Goal: Check status: Check status

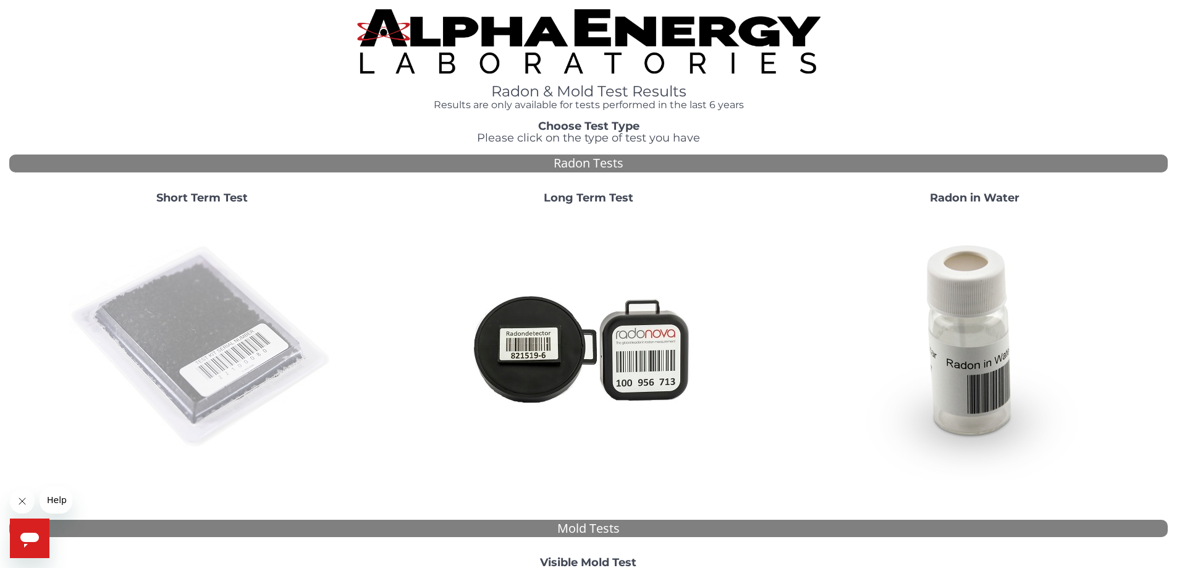
click at [230, 334] on img at bounding box center [202, 347] width 266 height 266
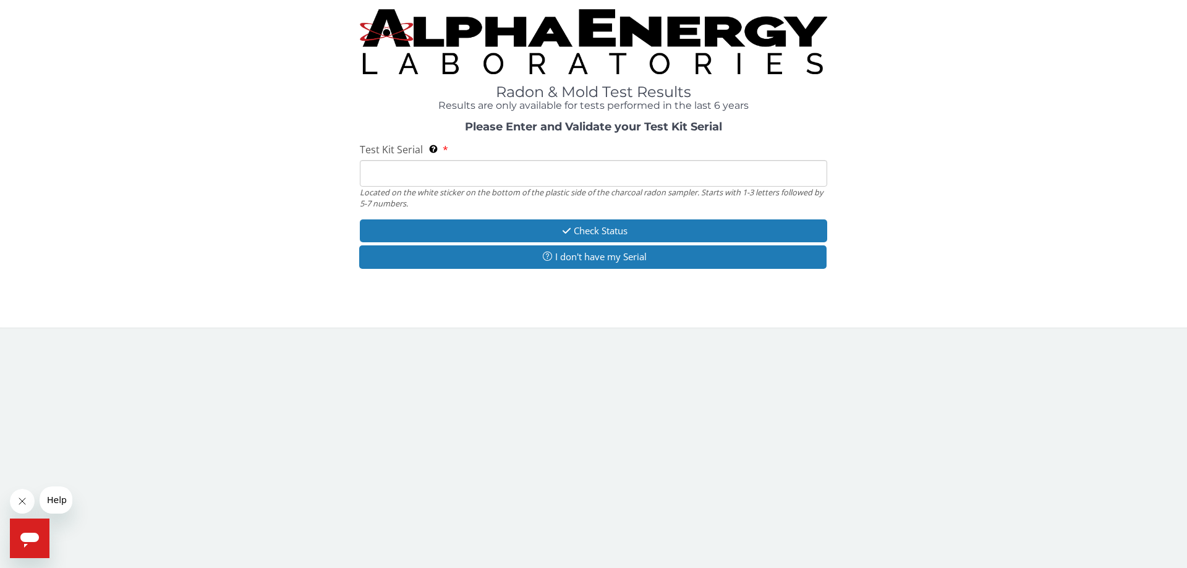
click at [512, 174] on input "Test Kit Serial Located on the white sticker on the bottom of the plastic side …" at bounding box center [593, 173] width 467 height 27
type input "RA193311"
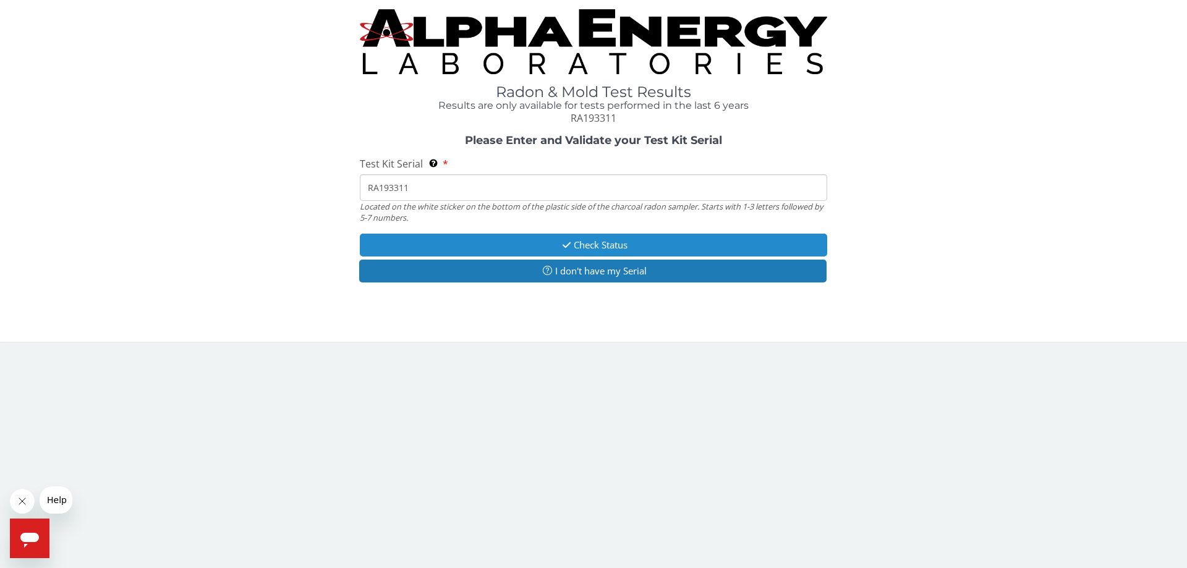
click at [559, 241] on icon "button" at bounding box center [566, 244] width 14 height 9
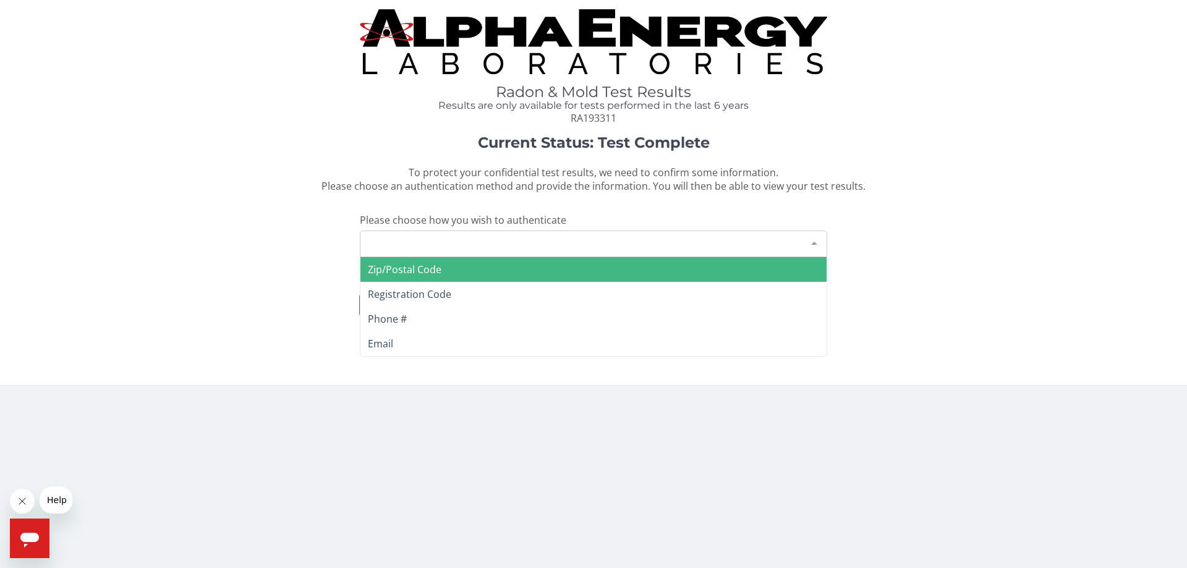
click at [501, 237] on div "Please make a selection" at bounding box center [593, 244] width 467 height 27
click at [425, 270] on span "Zip/Postal Code" at bounding box center [405, 270] width 74 height 14
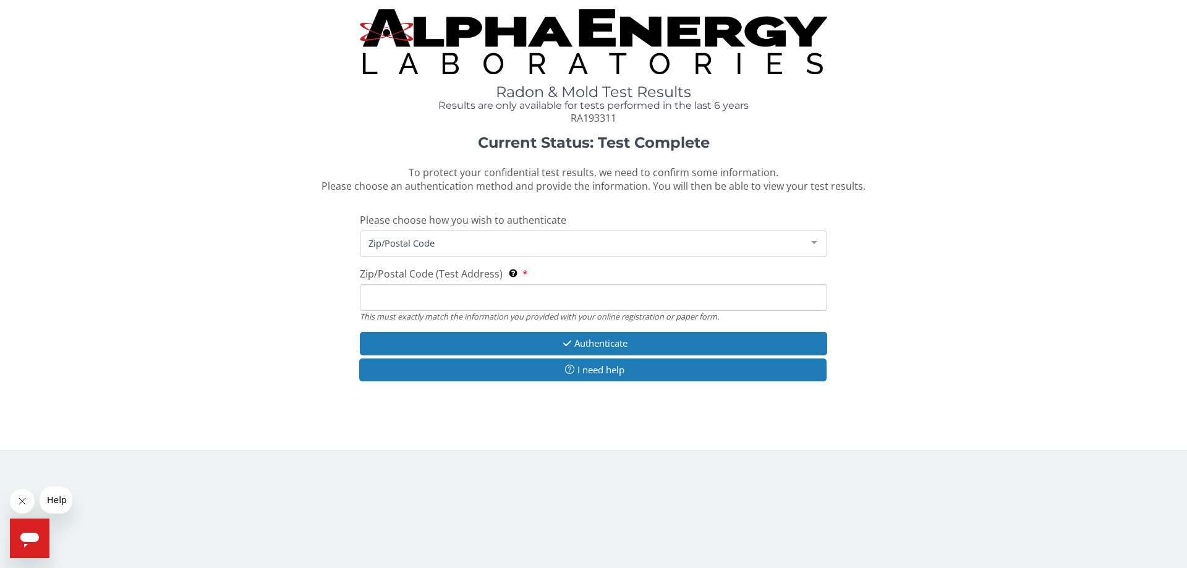
click at [430, 291] on input "Zip/Postal Code (Test Address) This must exactly match the information you prov…" at bounding box center [593, 297] width 467 height 27
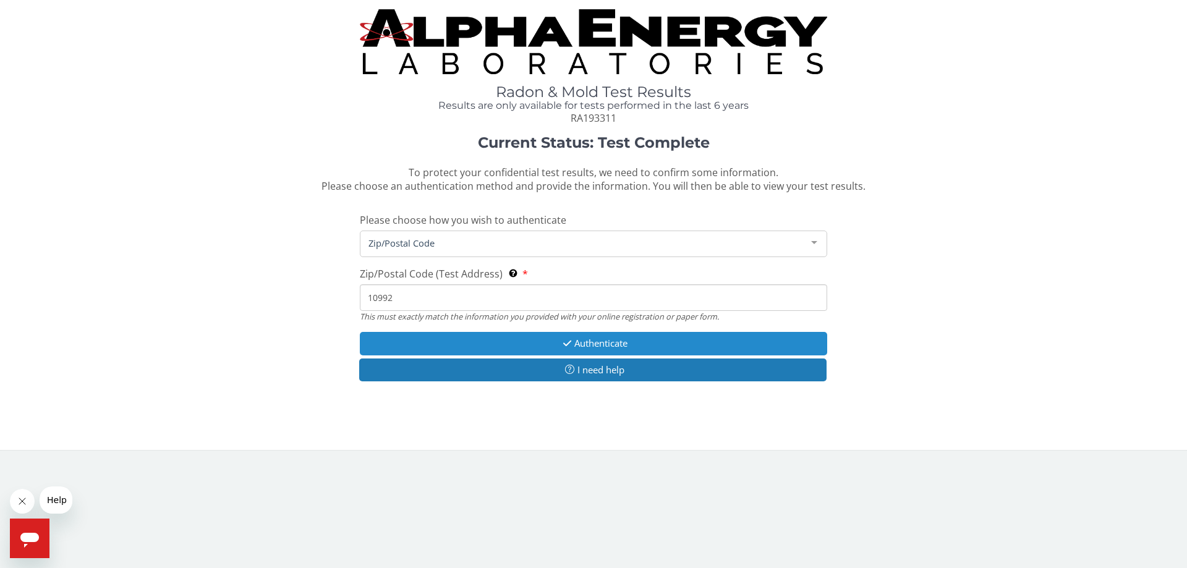
click at [640, 343] on button "Authenticate" at bounding box center [593, 343] width 467 height 23
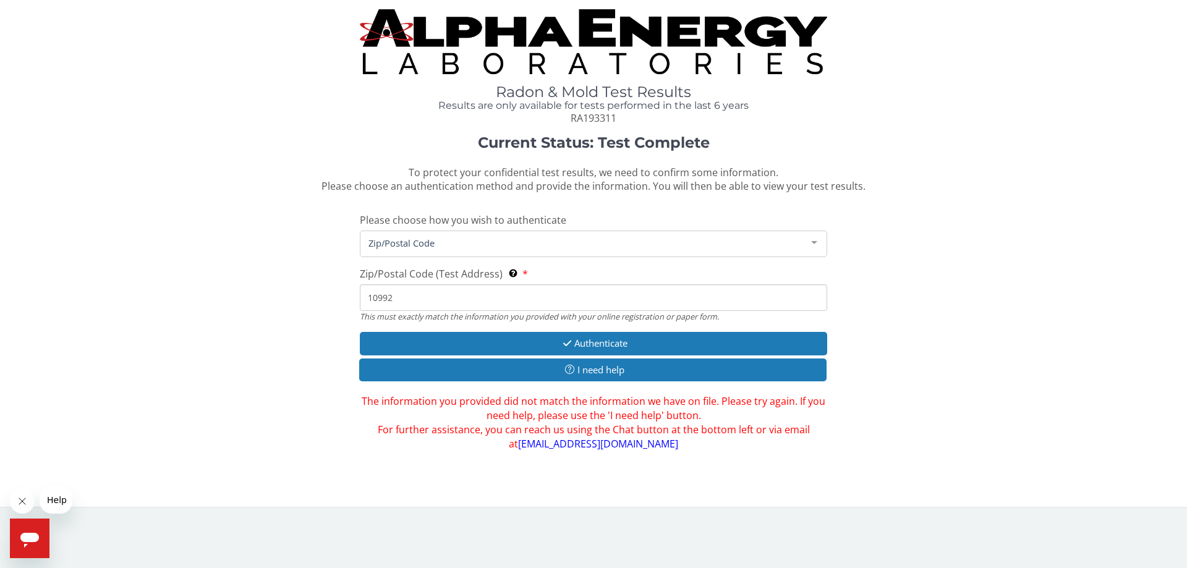
click at [433, 295] on input "10992" at bounding box center [593, 297] width 467 height 27
type input "1"
click at [484, 302] on input "Zip/Postal Code (Test Address) This must exactly match the information you prov…" at bounding box center [593, 297] width 467 height 27
click at [480, 245] on span "Zip/Postal Code" at bounding box center [583, 243] width 436 height 14
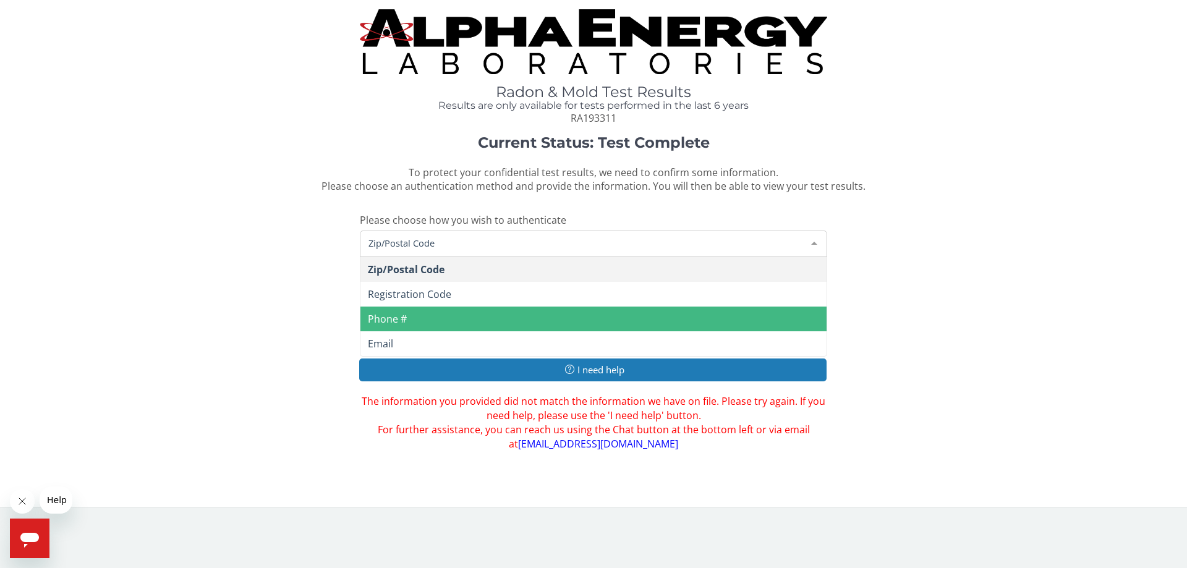
click at [401, 318] on span "Phone #" at bounding box center [387, 319] width 39 height 14
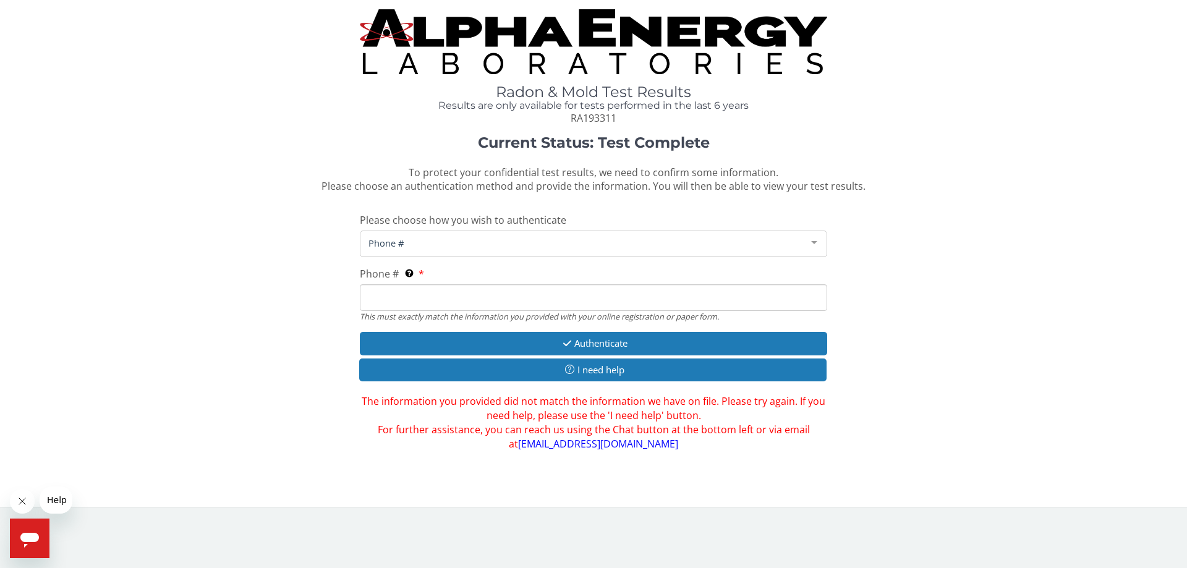
click at [413, 300] on input "Phone # This must exactly match the information you provided with your online r…" at bounding box center [593, 297] width 467 height 27
type input "[PHONE_NUMBER]"
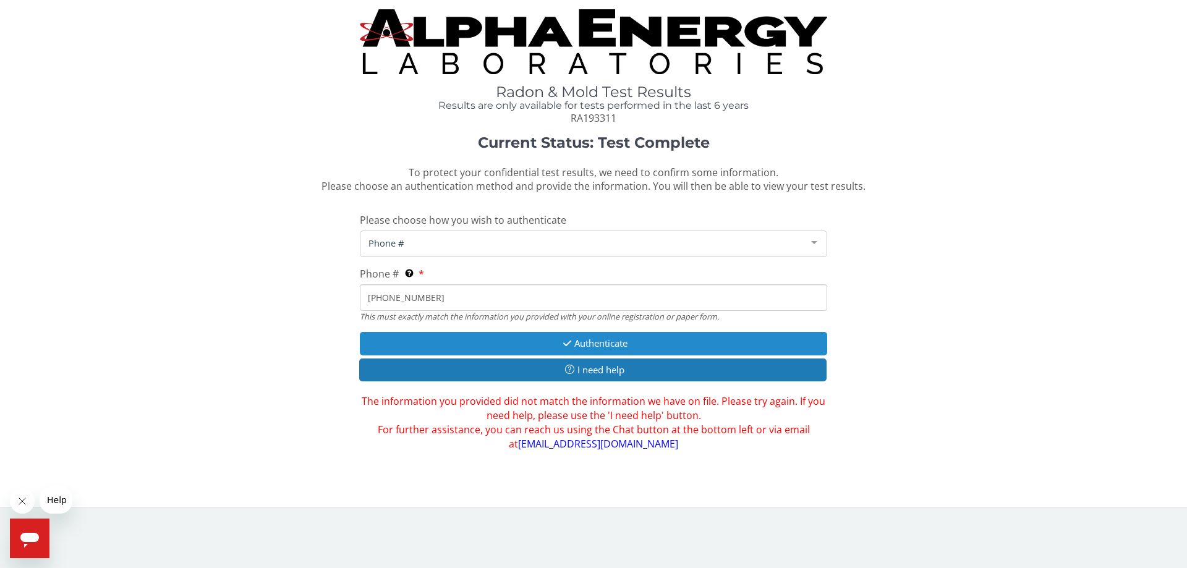
click at [507, 341] on button "Authenticate" at bounding box center [593, 343] width 467 height 23
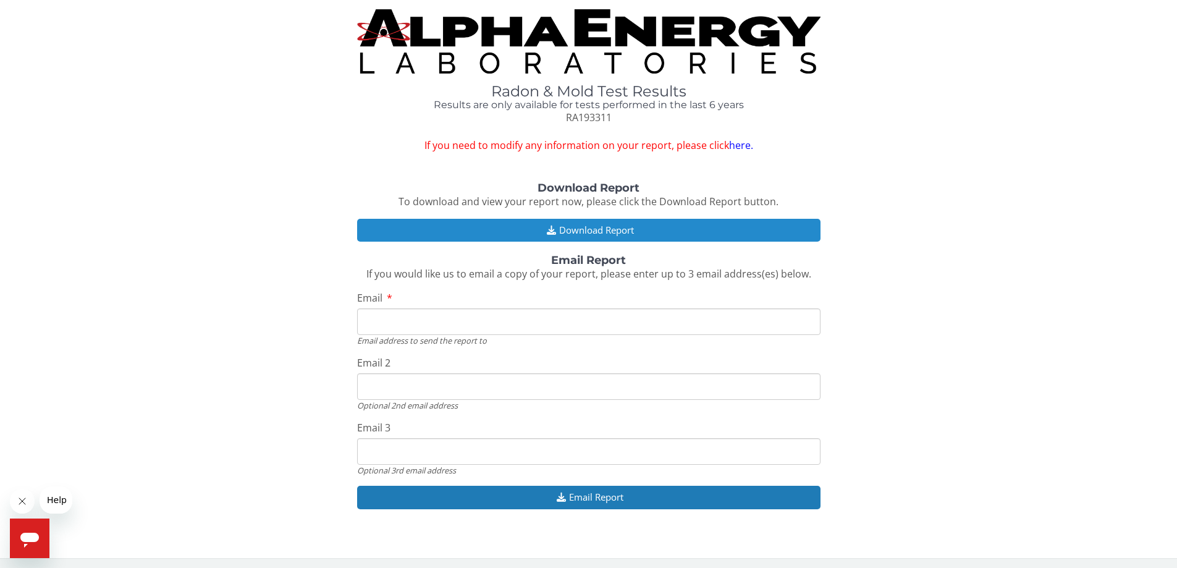
click at [563, 226] on button "Download Report" at bounding box center [588, 230] width 463 height 23
